Goal: Task Accomplishment & Management: Use online tool/utility

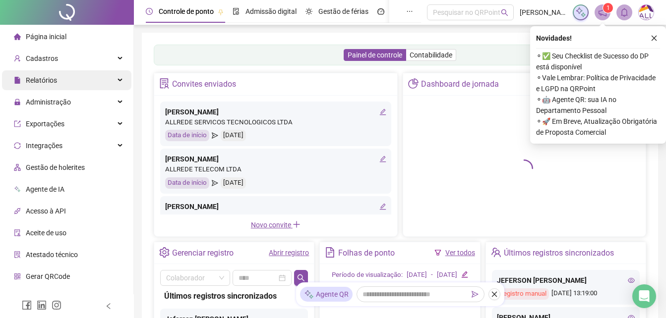
click at [52, 69] on ul "Página inicial Cadastros Relatórios Administração Exportações Integrações Gestã…" at bounding box center [67, 189] width 134 height 329
click at [48, 75] on span "Relatórios" at bounding box center [35, 80] width 43 height 20
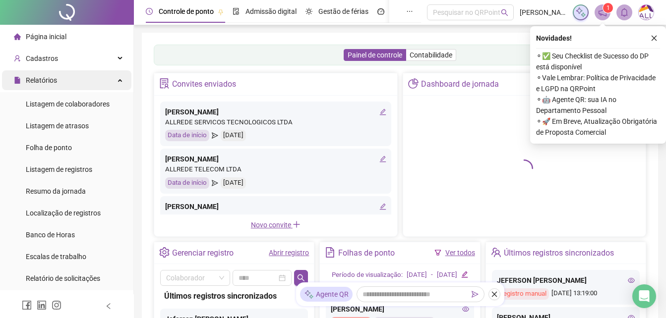
click at [48, 83] on span "Relatórios" at bounding box center [41, 80] width 31 height 8
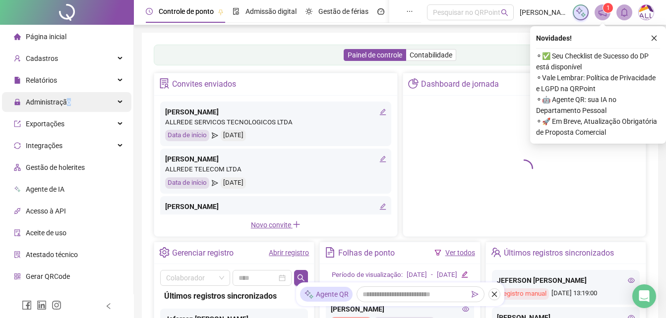
click at [67, 102] on span "Administração" at bounding box center [48, 102] width 45 height 8
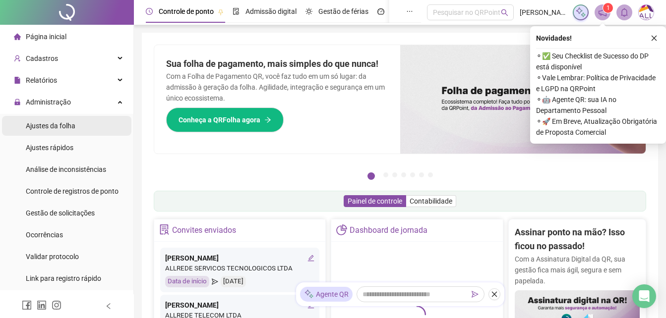
click at [68, 127] on span "Ajustes da folha" at bounding box center [51, 126] width 50 height 8
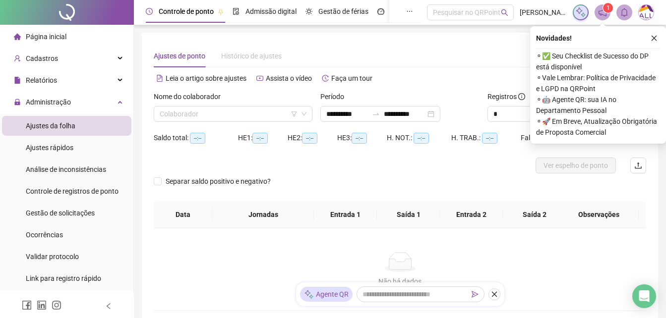
type input "**********"
click at [186, 118] on input "search" at bounding box center [229, 114] width 138 height 15
drag, startPoint x: 215, startPoint y: 107, endPoint x: 214, endPoint y: 112, distance: 5.1
click at [215, 106] on div "Colaborador" at bounding box center [233, 114] width 159 height 16
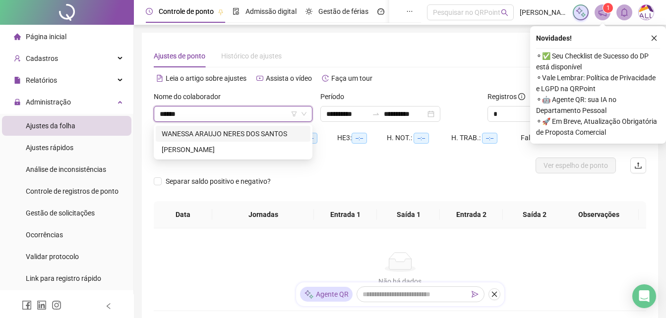
type input "*******"
click at [220, 139] on div "WANESSA ARAUJO NERES DOS SANTOS" at bounding box center [233, 134] width 155 height 16
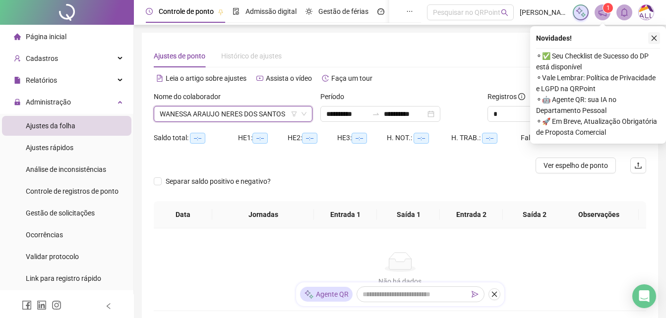
click at [654, 36] on icon "close" at bounding box center [653, 38] width 7 height 7
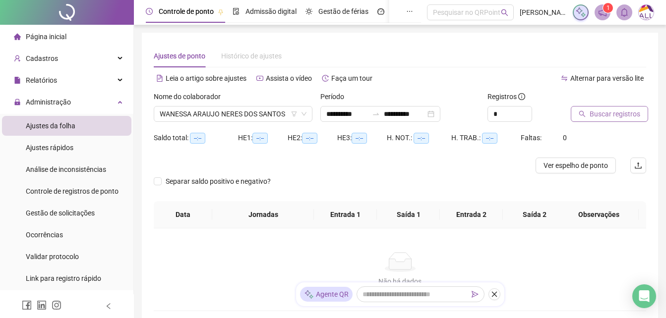
click at [616, 114] on span "Buscar registros" at bounding box center [614, 114] width 51 height 11
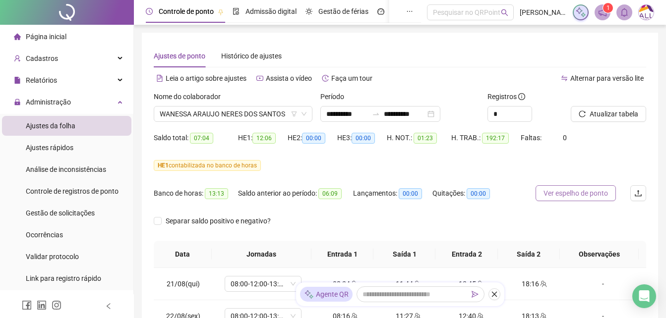
drag, startPoint x: 587, startPoint y: 189, endPoint x: 610, endPoint y: 174, distance: 27.6
click at [587, 189] on span "Ver espelho de ponto" at bounding box center [575, 193] width 64 height 11
